Goal: Book appointment/travel/reservation: Book appointment/travel/reservation

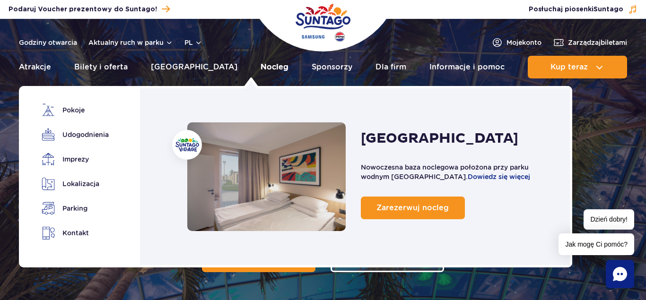
click at [260, 67] on link "Nocleg" at bounding box center [274, 67] width 28 height 23
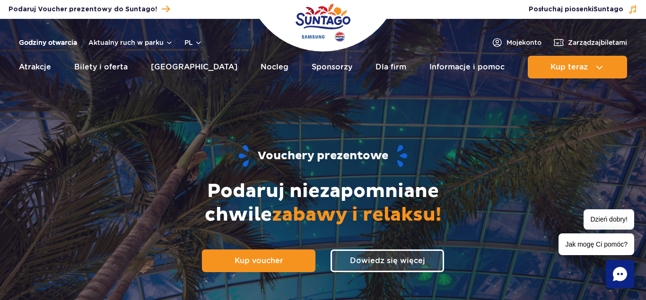
click at [42, 42] on link "Godziny otwarcia" at bounding box center [48, 42] width 58 height 9
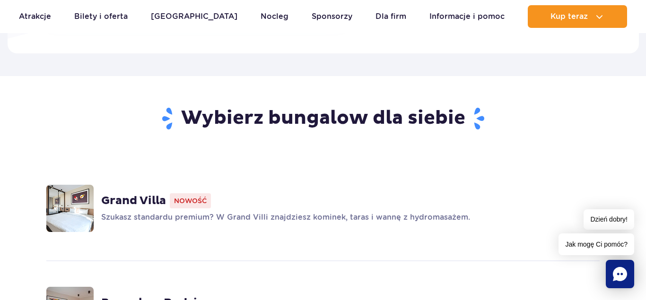
scroll to position [675, 0]
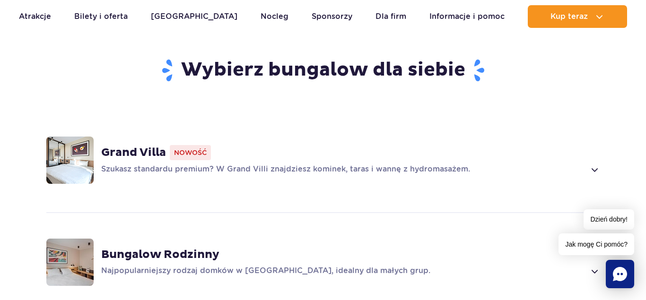
click at [366, 168] on p "Szukasz standardu premium? W Grand Villi znajdziesz kominek, taras i wannę z hy…" at bounding box center [342, 169] width 483 height 11
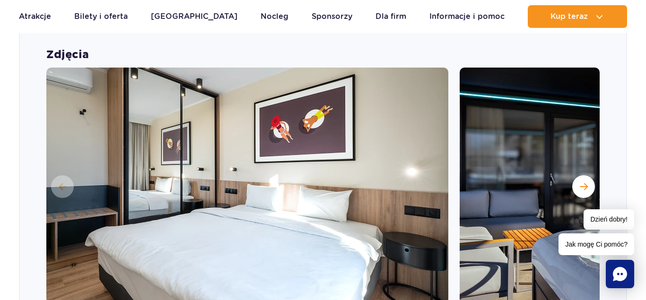
scroll to position [886, 0]
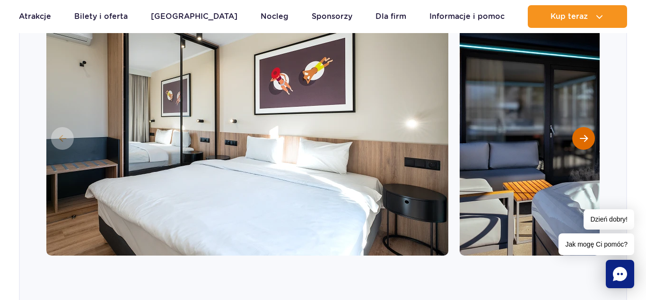
click at [587, 144] on button "Następny slajd" at bounding box center [583, 138] width 23 height 23
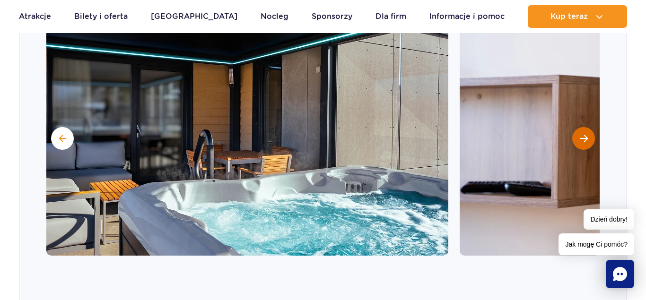
click at [581, 138] on span "Następny slajd" at bounding box center [583, 138] width 8 height 9
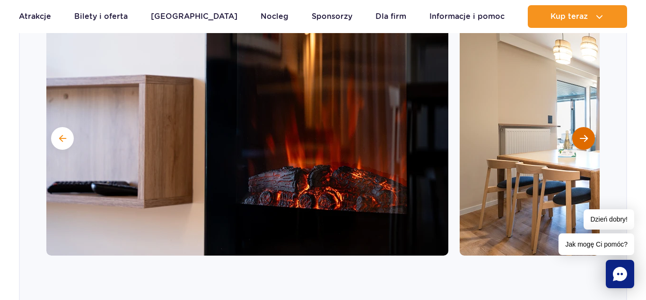
click at [581, 138] on span "Następny slajd" at bounding box center [583, 138] width 8 height 9
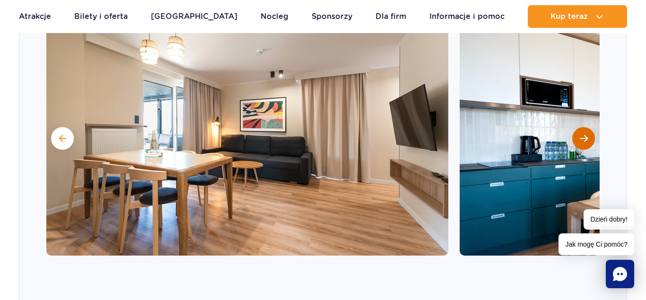
click at [581, 138] on span "Następny slajd" at bounding box center [583, 138] width 8 height 9
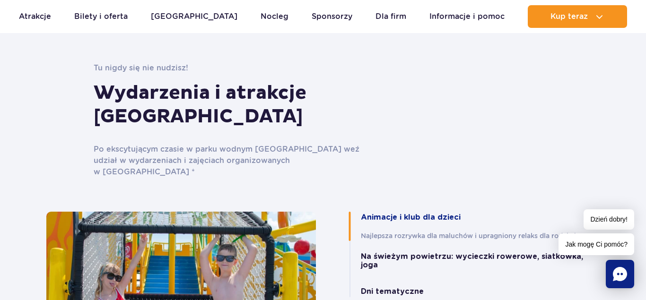
scroll to position [2235, 0]
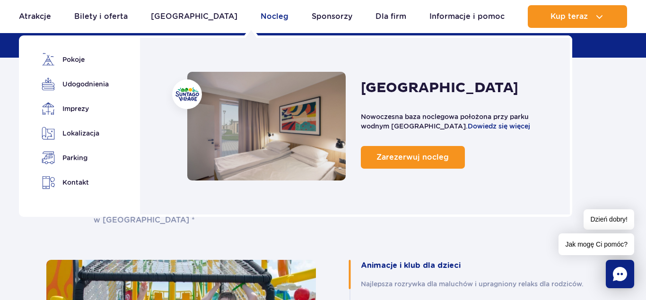
click at [260, 18] on link "Nocleg" at bounding box center [274, 16] width 28 height 23
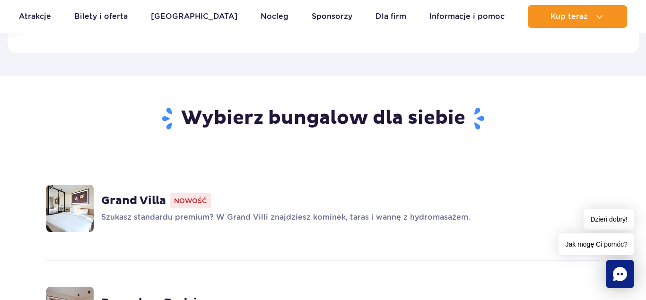
scroll to position [675, 0]
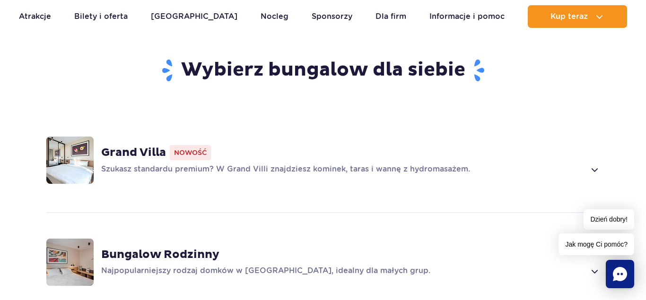
click at [593, 171] on span at bounding box center [593, 169] width 11 height 11
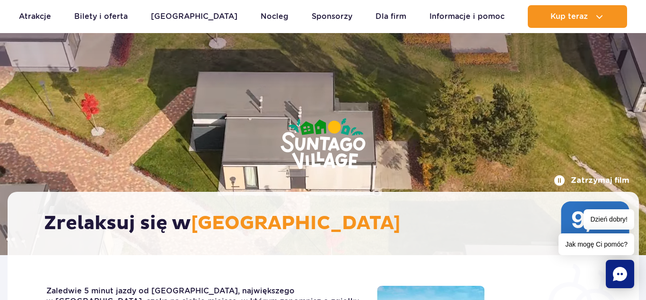
scroll to position [0, 0]
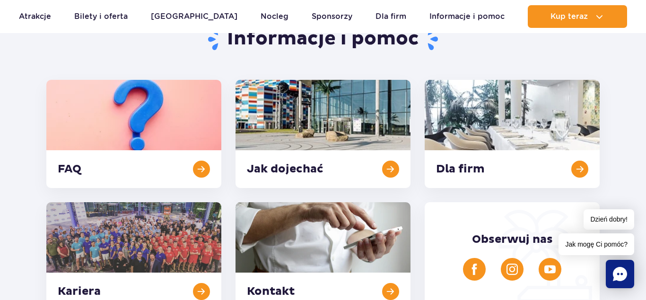
scroll to position [164, 0]
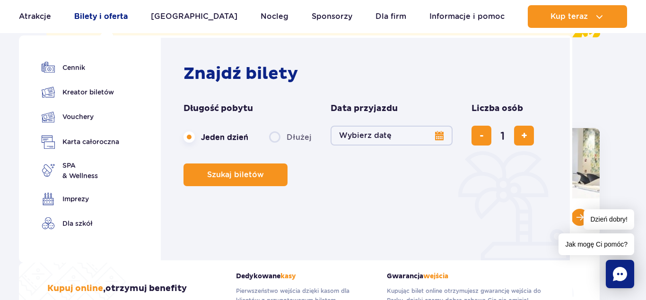
click at [90, 15] on link "Bilety i oferta" at bounding box center [100, 16] width 53 height 23
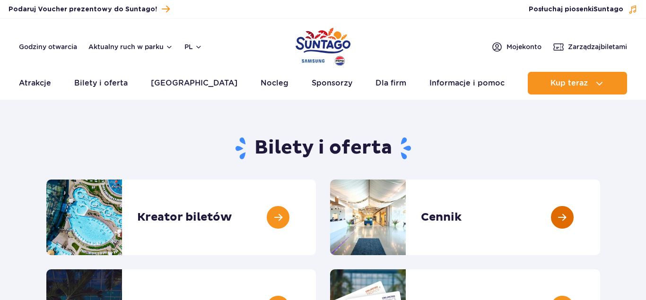
scroll to position [96, 0]
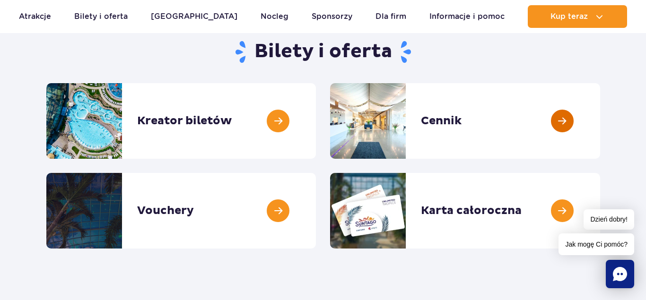
click at [600, 119] on link at bounding box center [600, 121] width 0 height 76
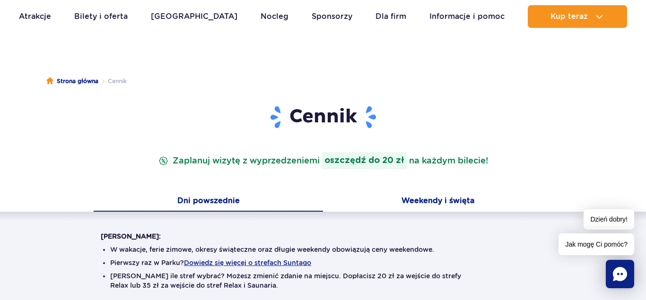
scroll to position [96, 0]
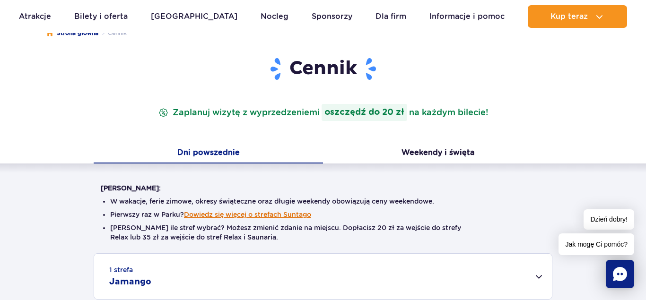
click at [282, 214] on button "Dowiedz się więcej o strefach Suntago" at bounding box center [247, 215] width 127 height 8
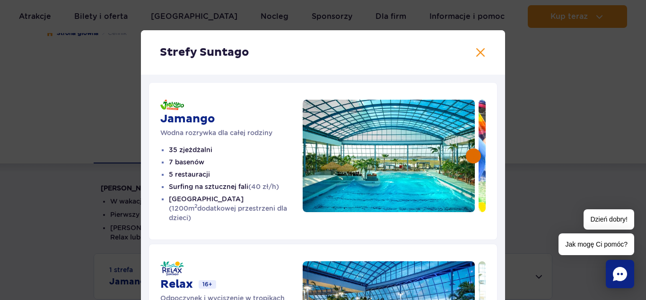
click at [478, 155] on button at bounding box center [472, 155] width 15 height 15
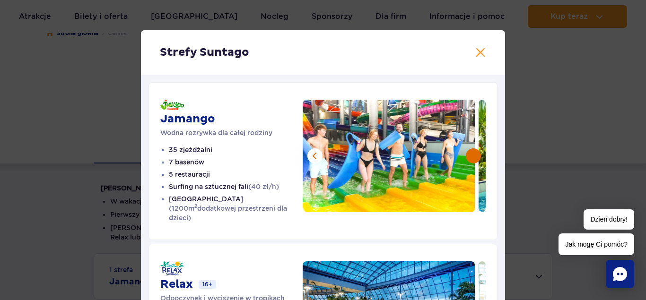
click at [478, 155] on button at bounding box center [472, 155] width 15 height 15
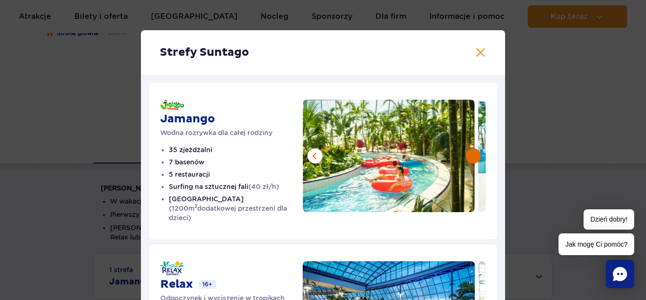
click at [478, 155] on button at bounding box center [472, 155] width 15 height 15
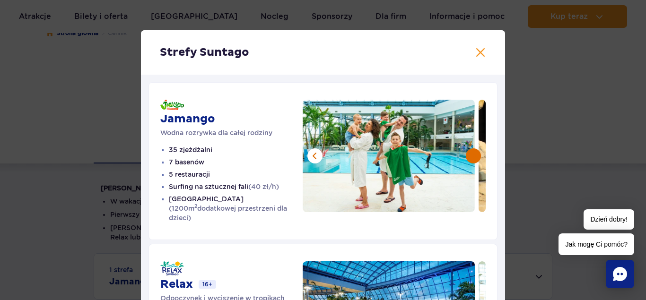
click at [478, 155] on button at bounding box center [472, 155] width 15 height 15
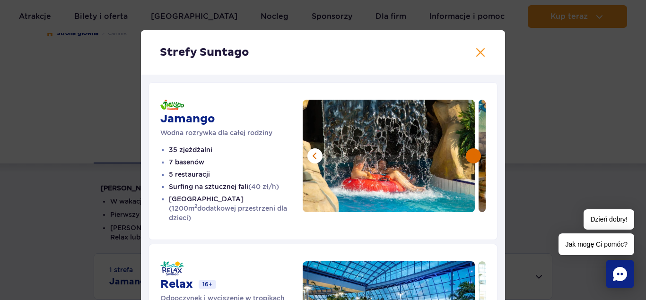
click at [478, 155] on button at bounding box center [472, 155] width 15 height 15
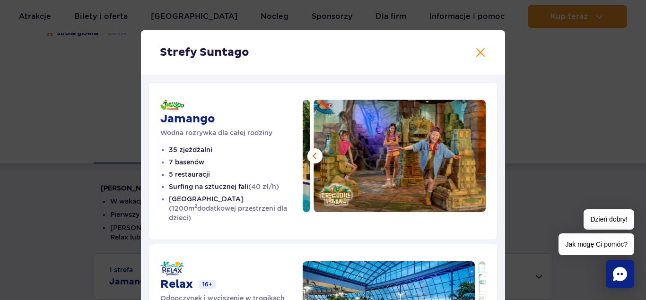
click at [478, 155] on img at bounding box center [399, 156] width 172 height 112
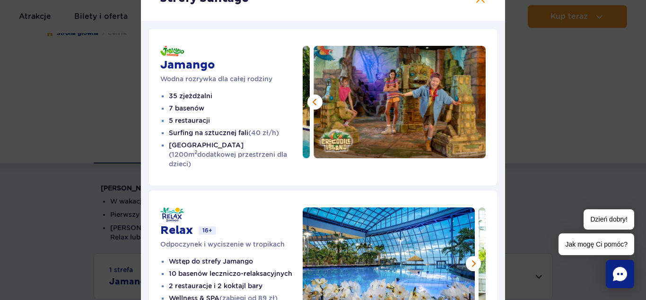
scroll to position [108, 0]
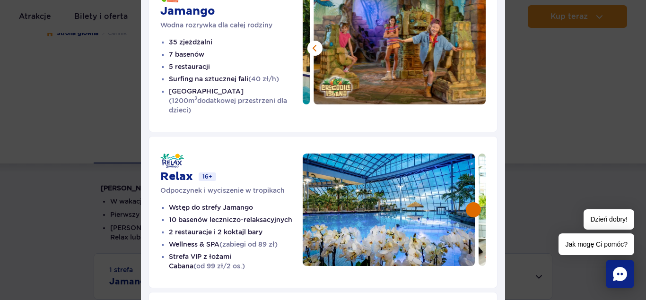
click at [471, 203] on button at bounding box center [472, 209] width 15 height 15
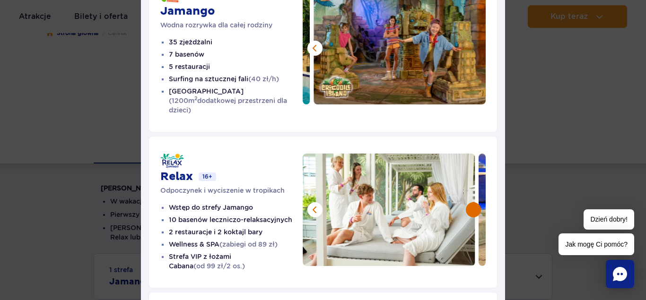
click at [471, 203] on button at bounding box center [472, 209] width 15 height 15
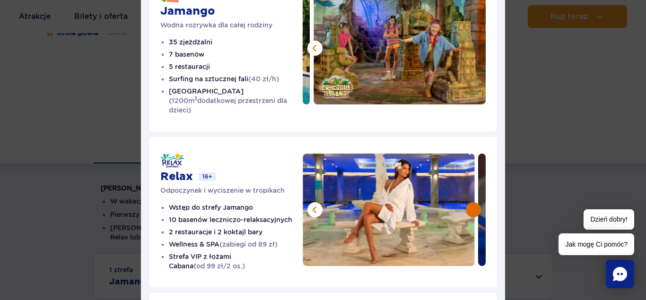
click at [471, 203] on button at bounding box center [472, 209] width 15 height 15
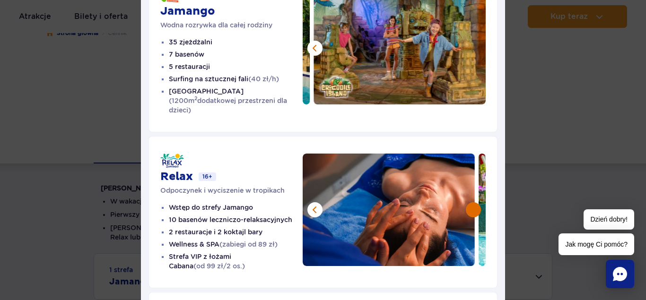
click at [471, 203] on button at bounding box center [472, 209] width 15 height 15
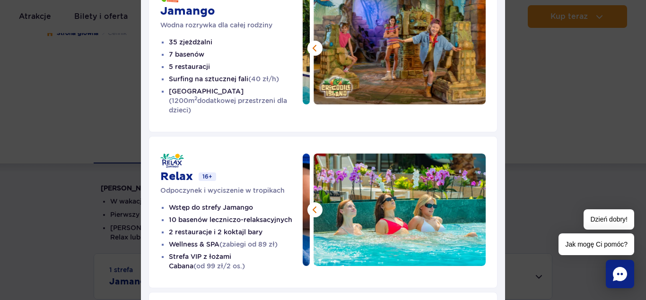
click at [471, 203] on img at bounding box center [399, 210] width 172 height 112
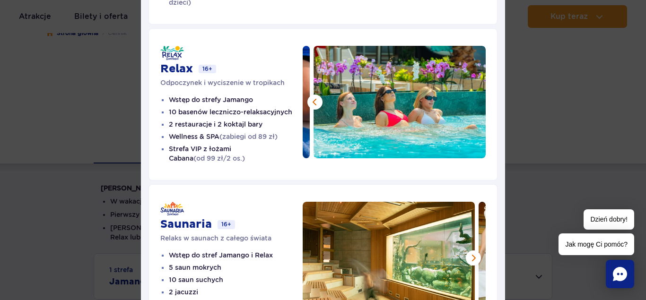
scroll to position [276, 0]
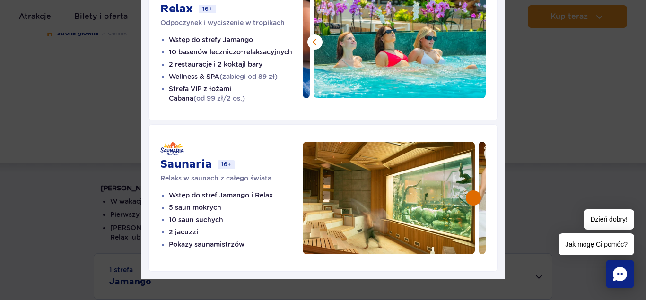
click at [475, 190] on button at bounding box center [472, 197] width 15 height 15
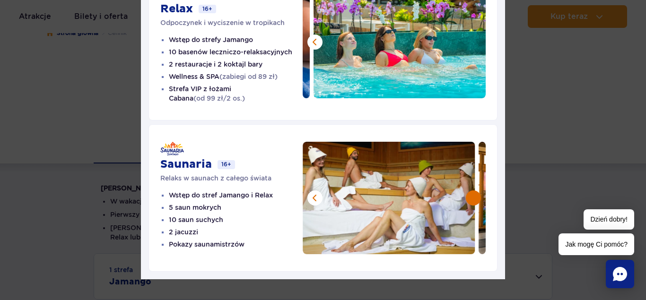
click at [475, 190] on button at bounding box center [472, 197] width 15 height 15
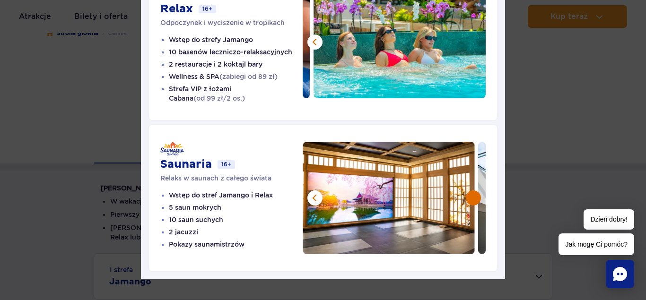
click at [475, 190] on button at bounding box center [472, 197] width 15 height 15
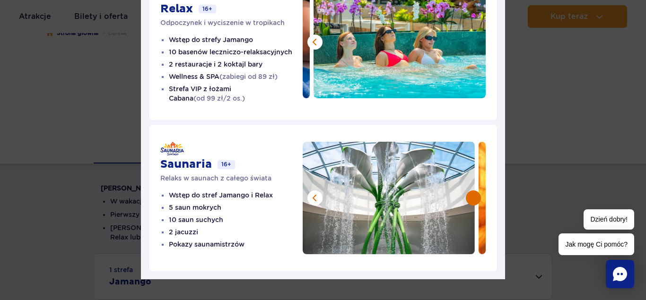
click at [475, 190] on button at bounding box center [472, 197] width 15 height 15
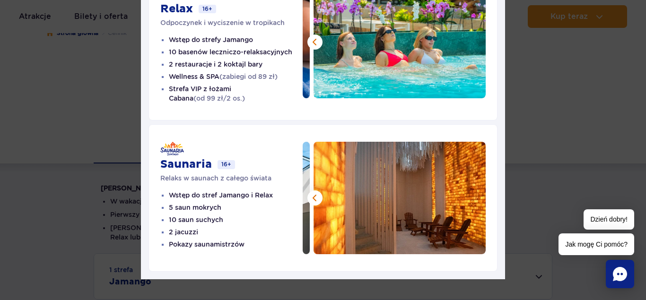
click at [475, 190] on img at bounding box center [399, 198] width 172 height 112
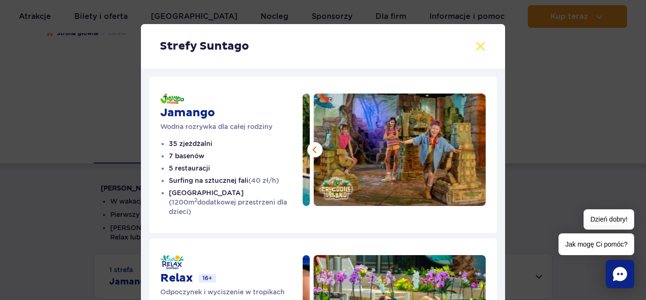
click at [482, 48] on button at bounding box center [479, 46] width 11 height 11
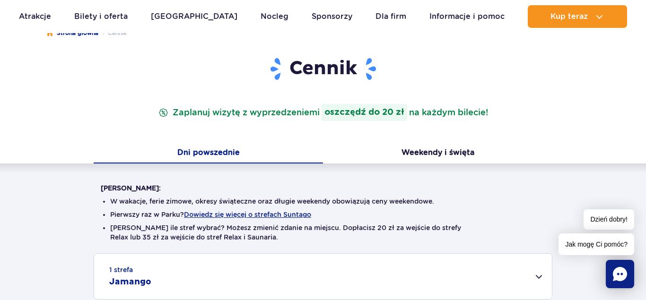
scroll to position [241, 0]
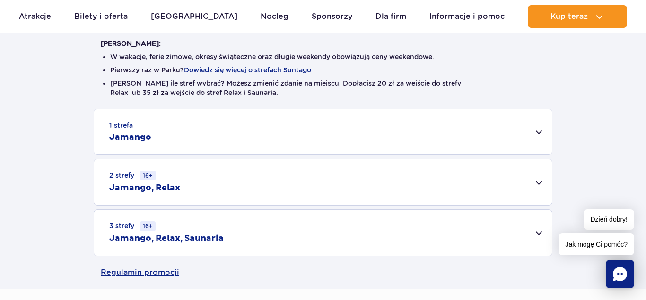
click at [539, 178] on div "2 strefy 16+ Jamango, Relax" at bounding box center [322, 182] width 457 height 46
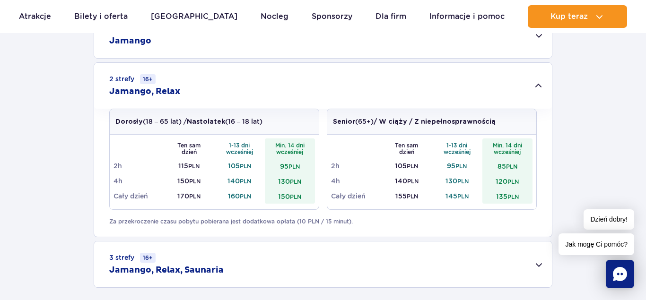
scroll to position [434, 0]
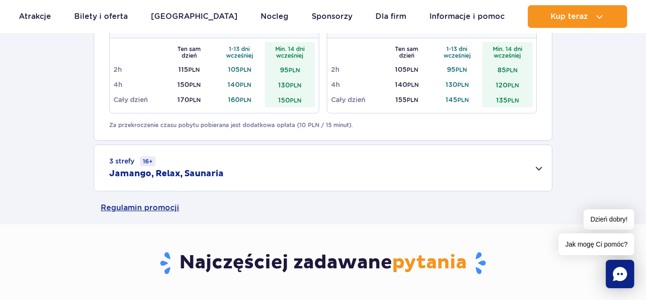
click at [539, 164] on div "3 strefy 16+ Jamango, Relax, Saunaria" at bounding box center [322, 168] width 457 height 46
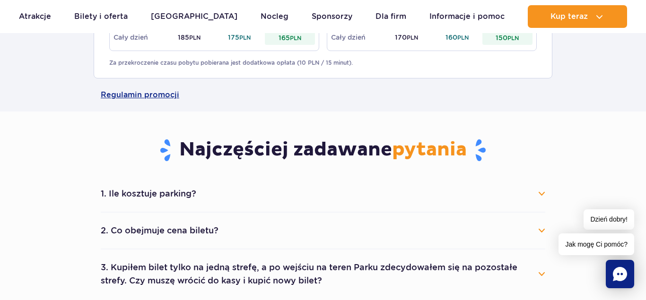
scroll to position [723, 0]
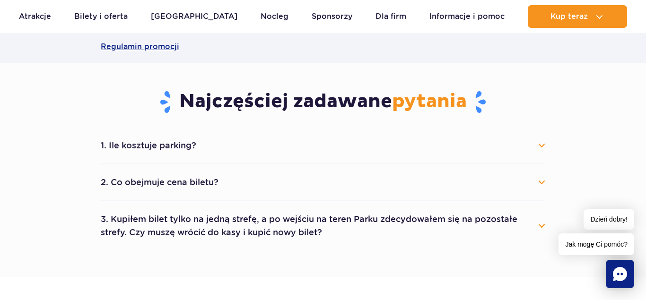
click at [541, 184] on button "2. Co obejmuje cena biletu?" at bounding box center [323, 182] width 444 height 21
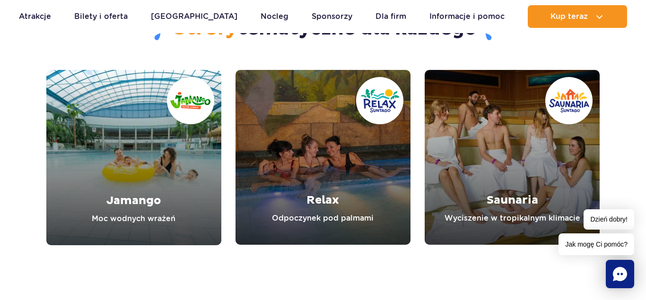
scroll to position [1350, 0]
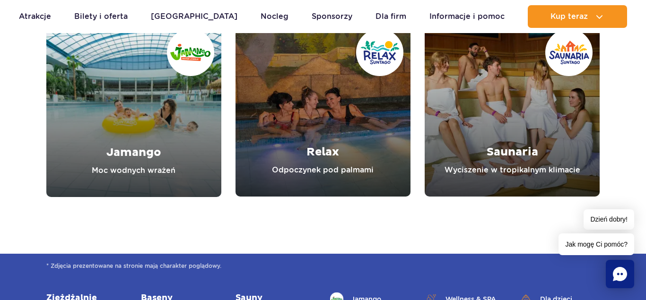
click at [315, 167] on link "Relax" at bounding box center [322, 109] width 175 height 175
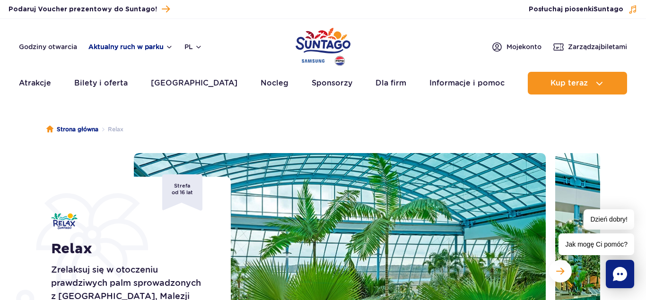
click at [167, 48] on button "Aktualny ruch w parku" at bounding box center [130, 47] width 85 height 8
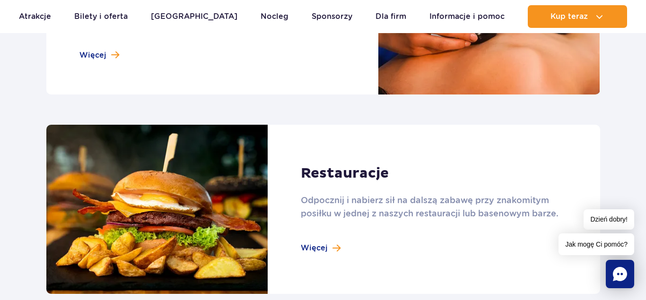
scroll to position [1012, 0]
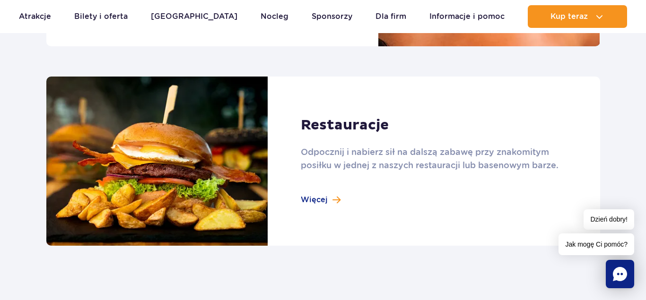
click at [314, 198] on link at bounding box center [322, 162] width 553 height 170
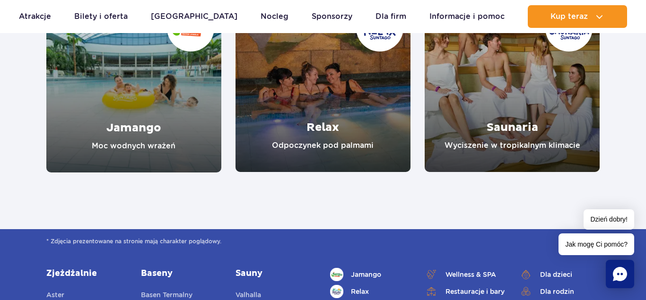
scroll to position [1880, 0]
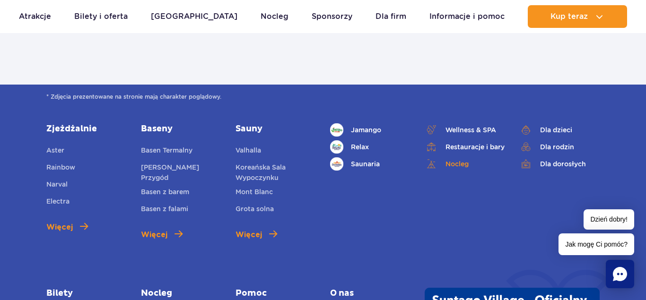
click at [451, 166] on link "Nocleg" at bounding box center [464, 163] width 80 height 13
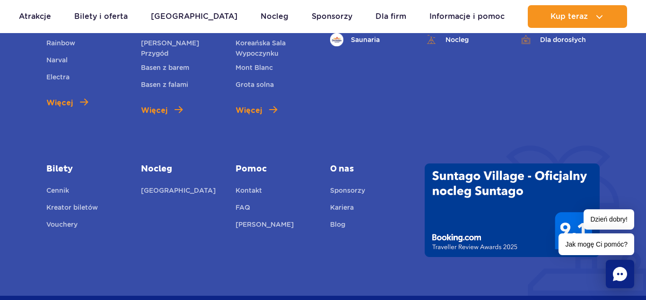
scroll to position [3760, 0]
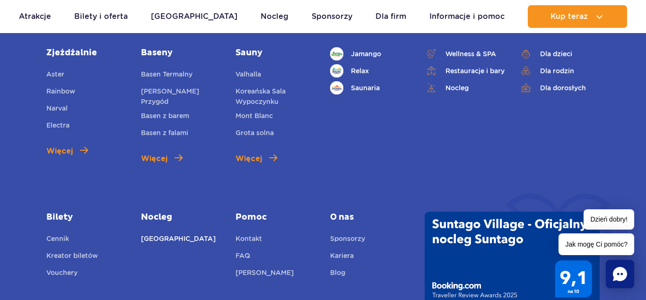
click at [157, 233] on link "Suntago Village" at bounding box center [178, 239] width 75 height 13
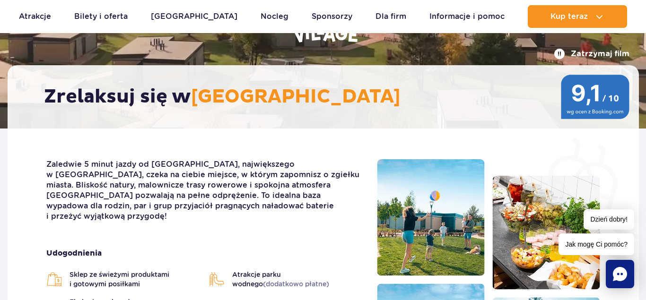
scroll to position [48, 0]
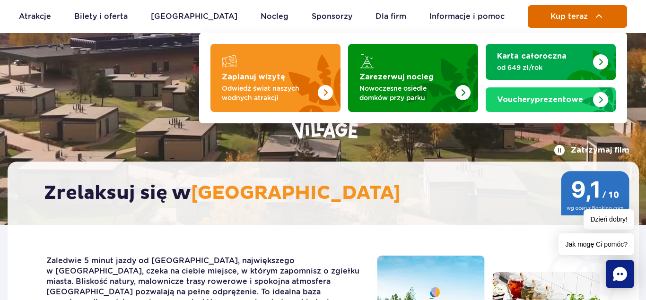
click at [604, 17] on button "Kup teraz" at bounding box center [576, 16] width 99 height 23
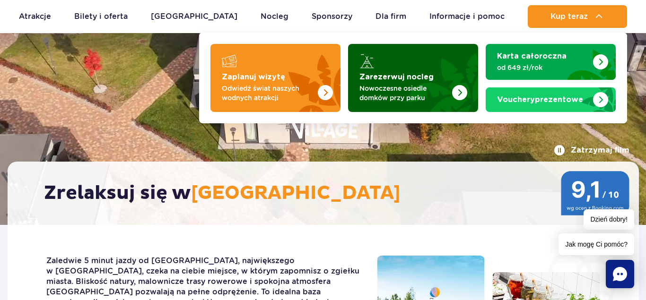
click at [388, 81] on div "Zarezerwuj nocleg Nowoczesne osiedle domków przy parku" at bounding box center [412, 87] width 107 height 30
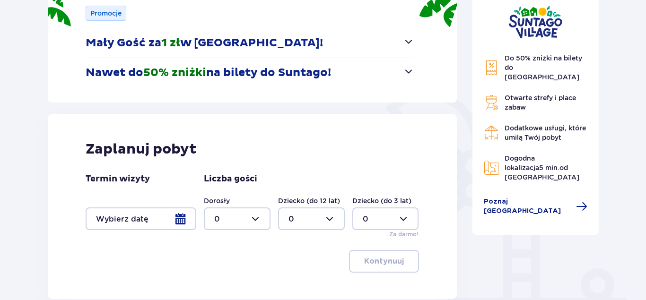
scroll to position [193, 0]
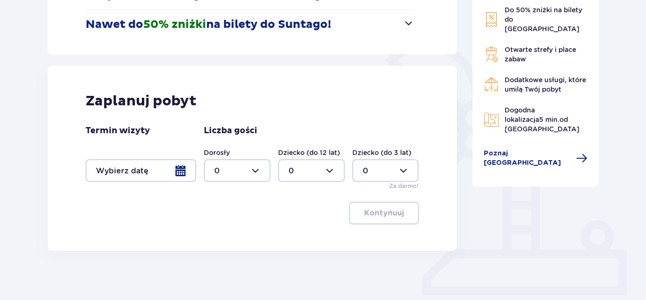
click at [181, 169] on div at bounding box center [141, 170] width 111 height 23
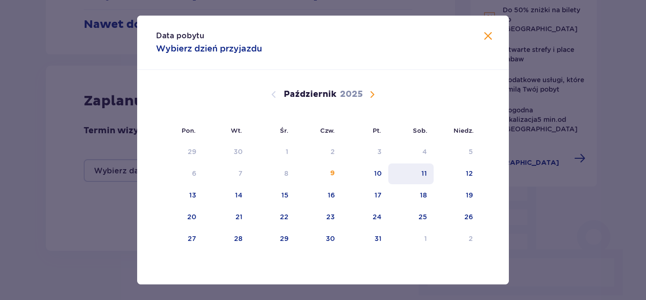
click at [415, 173] on div "11" at bounding box center [411, 174] width 46 height 21
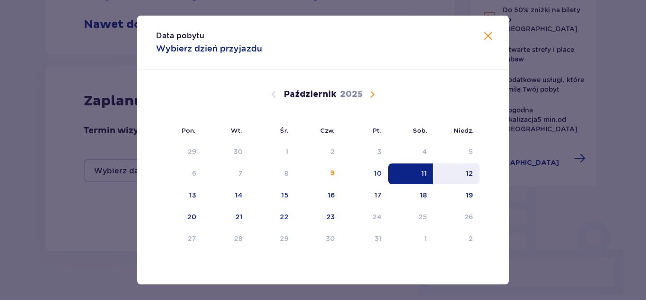
click at [471, 172] on div "12" at bounding box center [468, 173] width 7 height 9
type input "[DATE] - [DATE]"
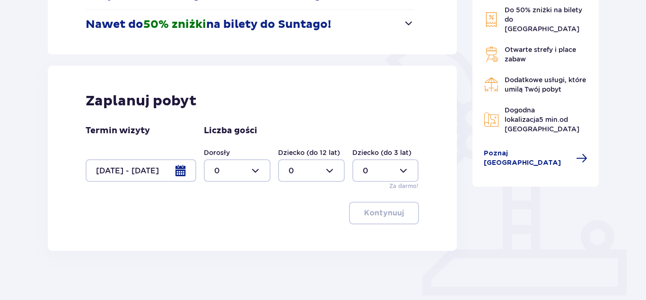
click at [258, 171] on div at bounding box center [237, 170] width 67 height 23
click at [216, 257] on p "3" at bounding box center [216, 259] width 5 height 10
type input "3"
click at [364, 212] on p "Kontynuuj" at bounding box center [384, 213] width 40 height 10
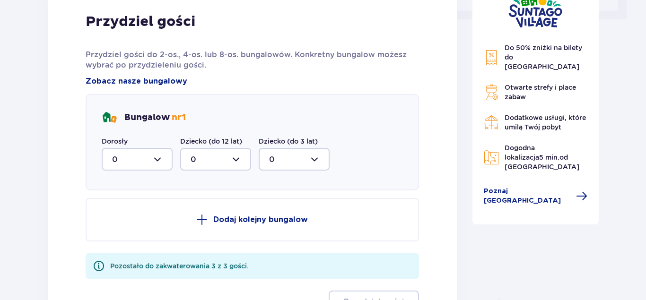
scroll to position [517, 0]
